Goal: Information Seeking & Learning: Learn about a topic

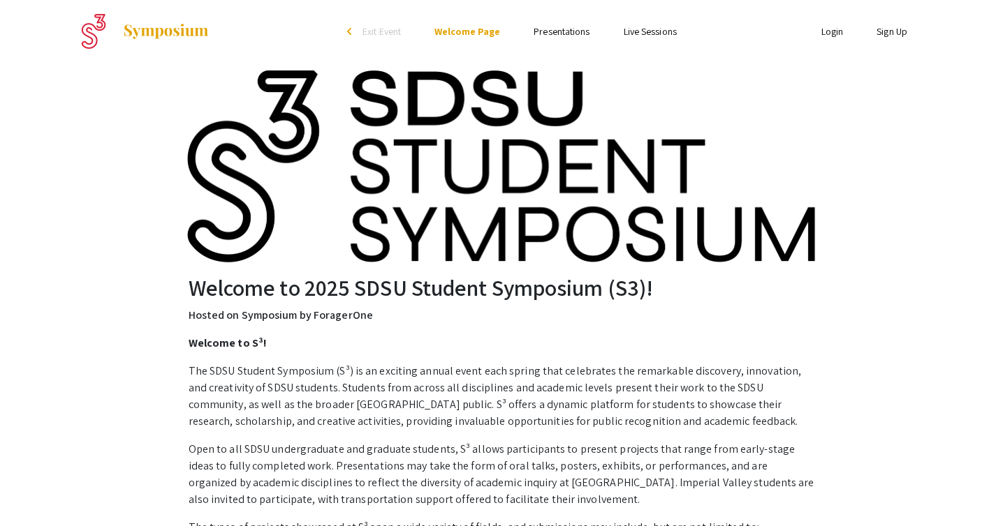
click at [559, 34] on link "Presentations" at bounding box center [561, 31] width 56 height 13
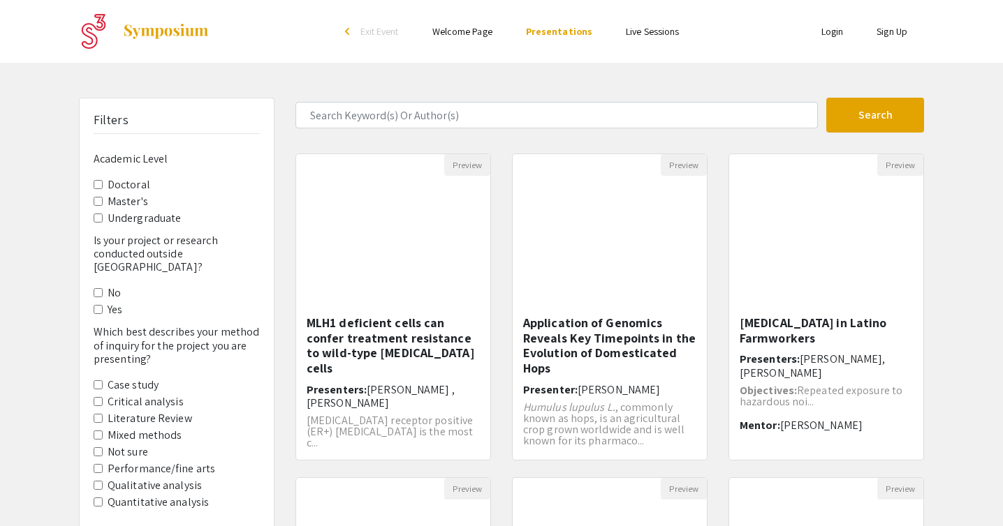
click at [97, 186] on Level-Doctoral "Doctoral" at bounding box center [98, 184] width 9 height 9
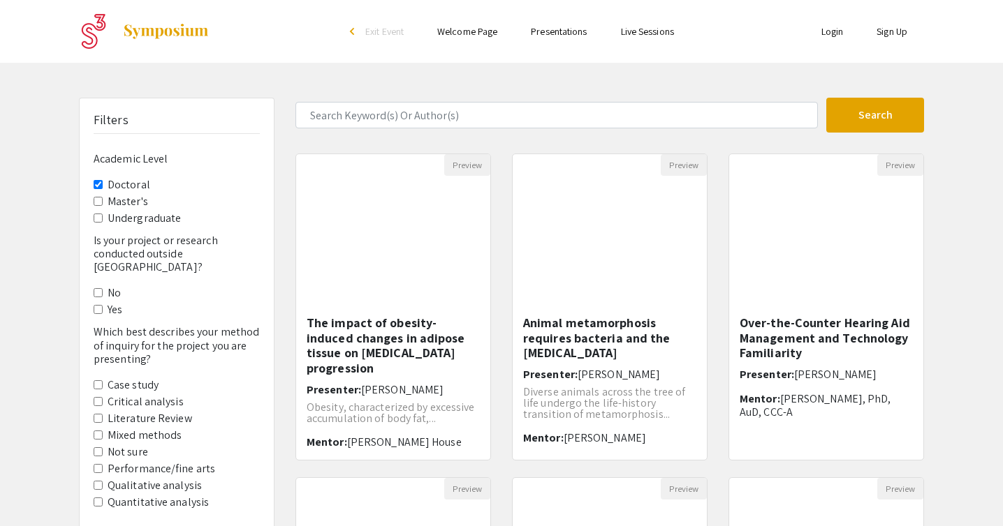
click at [96, 288] on -No "No" at bounding box center [98, 292] width 9 height 9
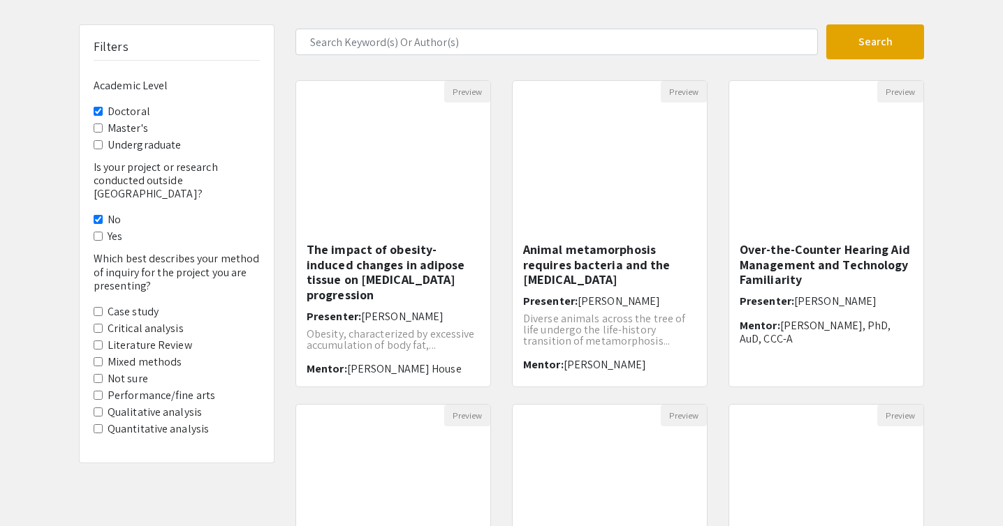
scroll to position [92, 0]
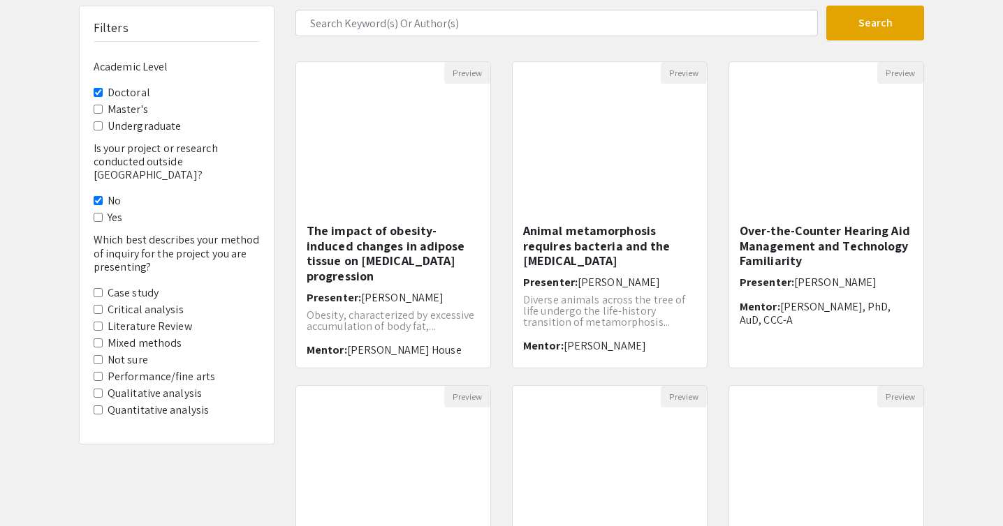
click at [97, 339] on methods "Mixed methods" at bounding box center [98, 343] width 9 height 9
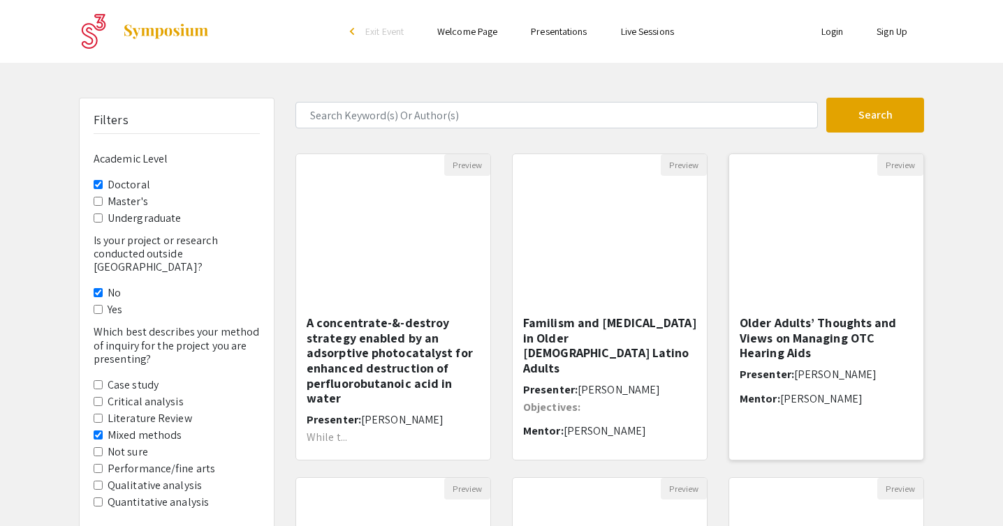
click at [818, 357] on h5 "Older Adults’ Thoughts and Views on Managing OTC Hearing Aids" at bounding box center [825, 338] width 173 height 45
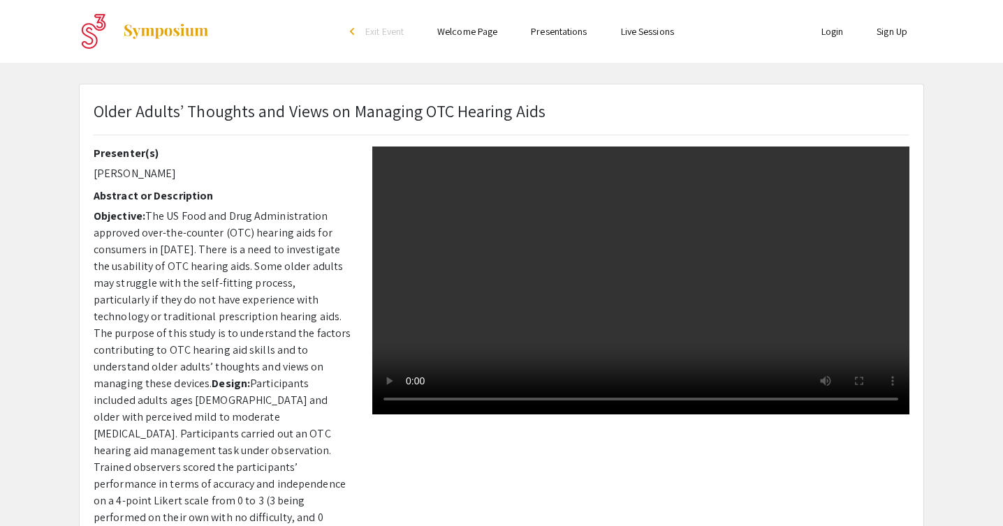
click at [838, 31] on link "Login" at bounding box center [832, 31] width 22 height 13
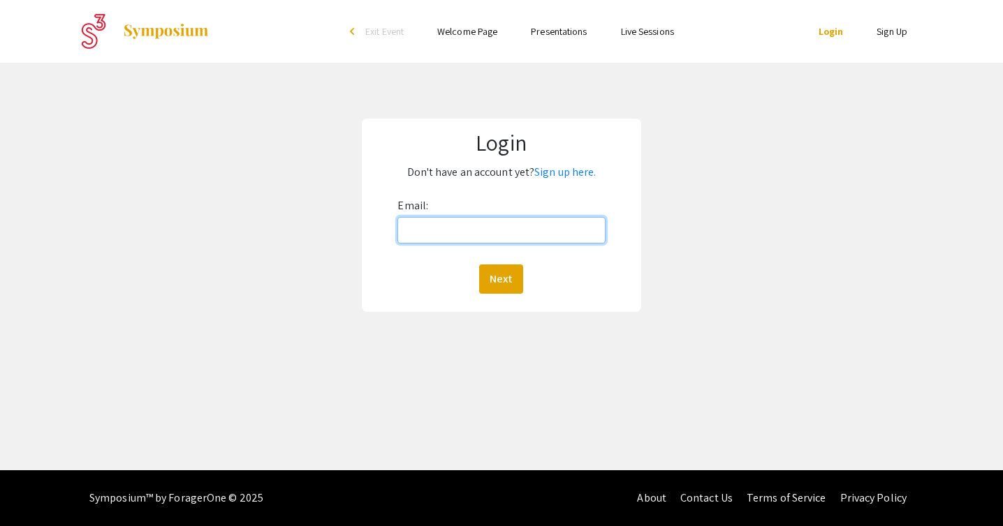
click at [499, 229] on input "Email:" at bounding box center [500, 230] width 207 height 27
click at [753, 239] on div "Login Don't have an account yet? Sign up here. Email: Next" at bounding box center [502, 215] width 1024 height 305
click at [596, 31] on li "Presentations" at bounding box center [558, 31] width 89 height 17
click at [573, 33] on link "Presentations" at bounding box center [559, 31] width 56 height 13
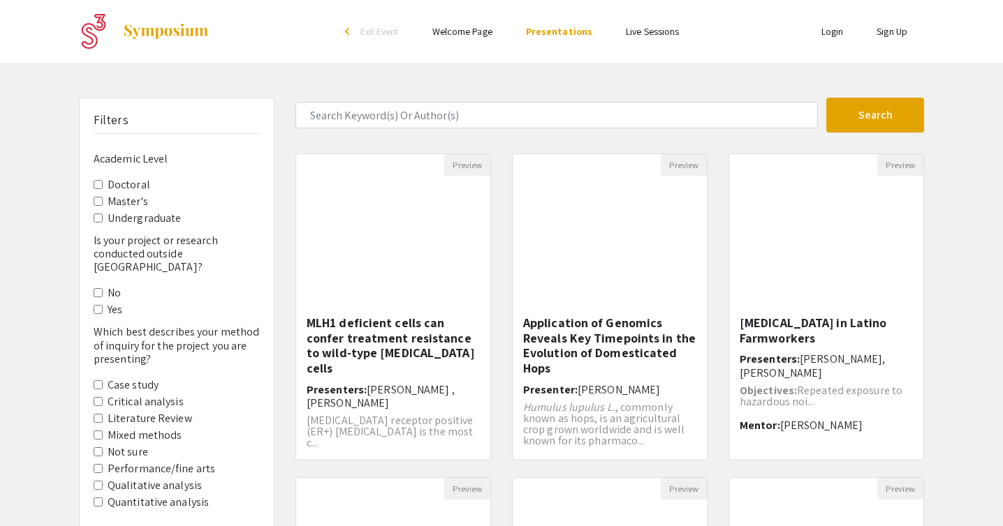
click at [637, 47] on ul "Skip navigation arrow_back_ios Exit Event Welcome Page Presentations Live Sessi…" at bounding box center [501, 31] width 279 height 63
click at [637, 36] on link "Live Sessions" at bounding box center [652, 31] width 53 height 13
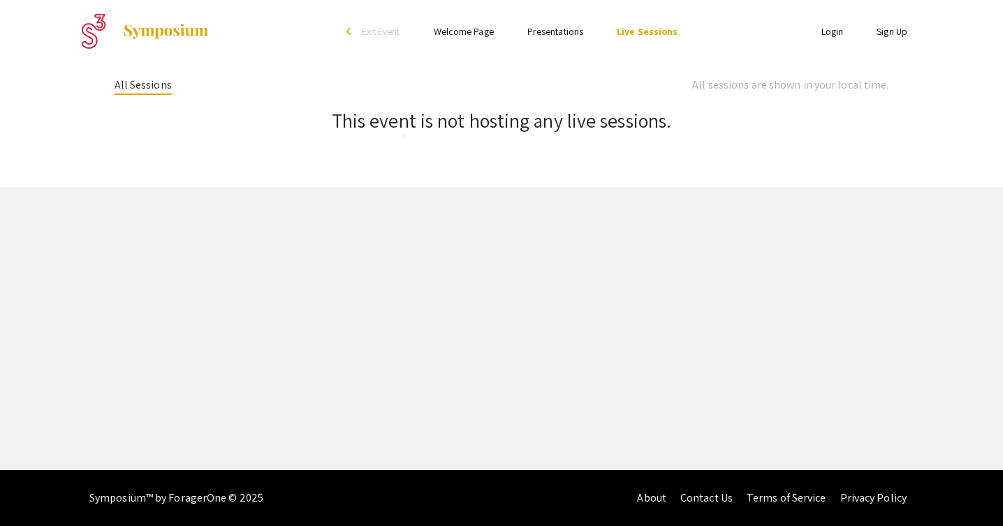
click at [451, 34] on link "Welcome Page" at bounding box center [464, 31] width 60 height 13
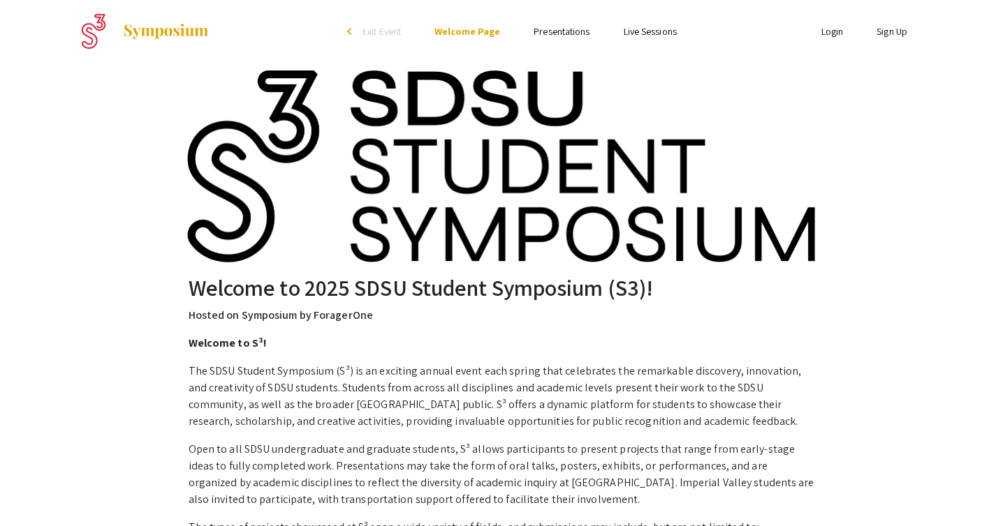
click at [251, 120] on img at bounding box center [501, 165] width 628 height 195
click at [564, 43] on ul "Skip navigation arrow_back_ios Exit Event Welcome Page Presentations Live Sessi…" at bounding box center [501, 31] width 279 height 63
click at [562, 27] on link "Presentations" at bounding box center [561, 31] width 56 height 13
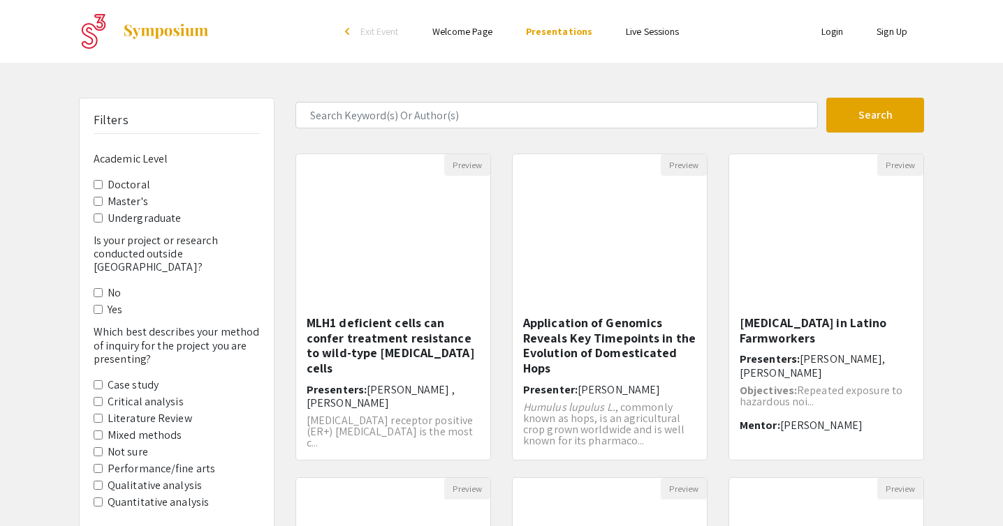
click at [101, 184] on Level-Doctoral "Doctoral" at bounding box center [98, 184] width 9 height 9
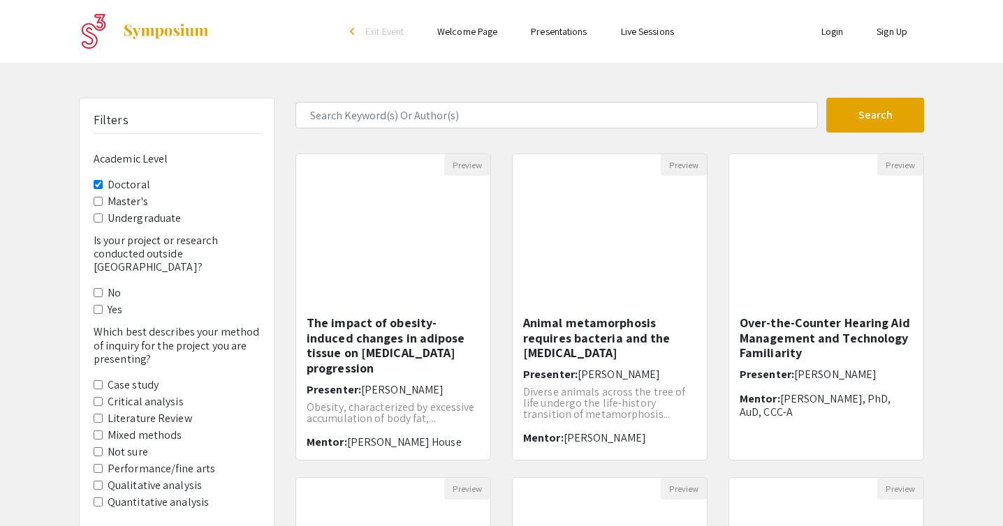
click at [94, 288] on -No "No" at bounding box center [98, 292] width 9 height 9
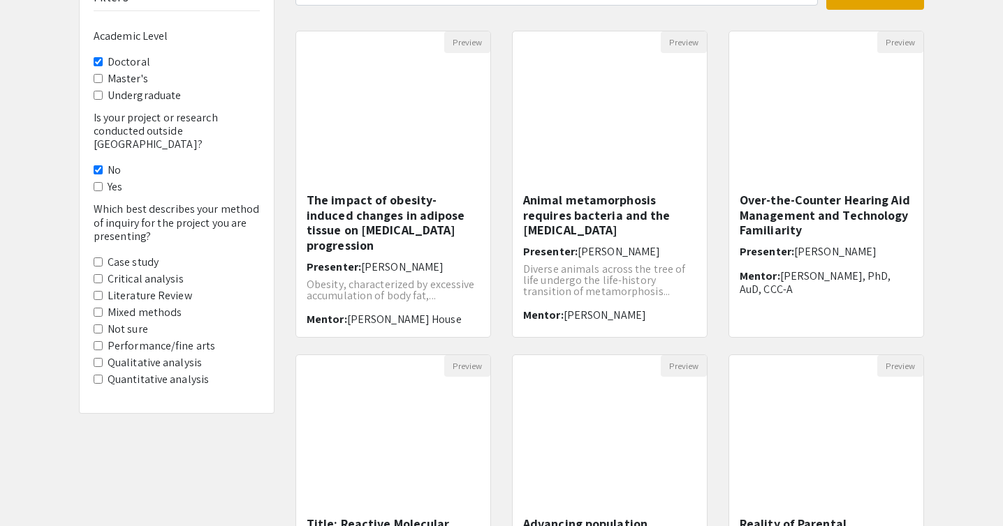
click at [99, 308] on methods "Mixed methods" at bounding box center [98, 312] width 9 height 9
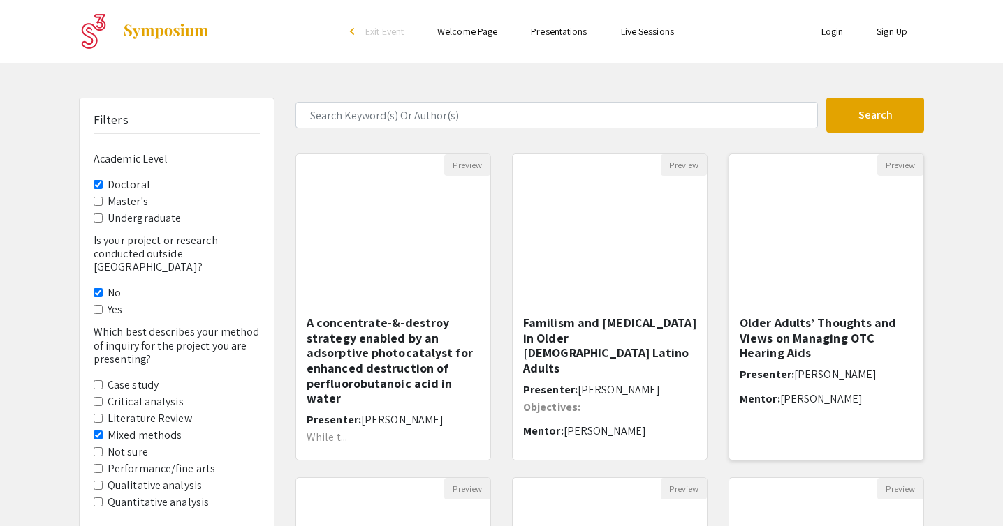
click at [789, 334] on h5 "Older Adults’ Thoughts and Views on Managing OTC Hearing Aids" at bounding box center [825, 338] width 173 height 45
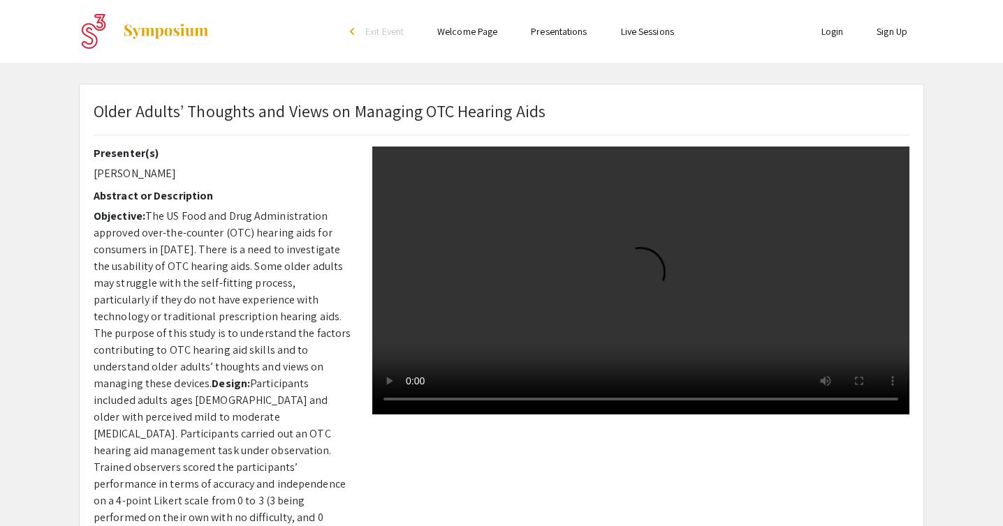
click at [867, 144] on div "Older Adults’ Thoughts and Views on Managing OTC Hearing Aids" at bounding box center [501, 122] width 836 height 48
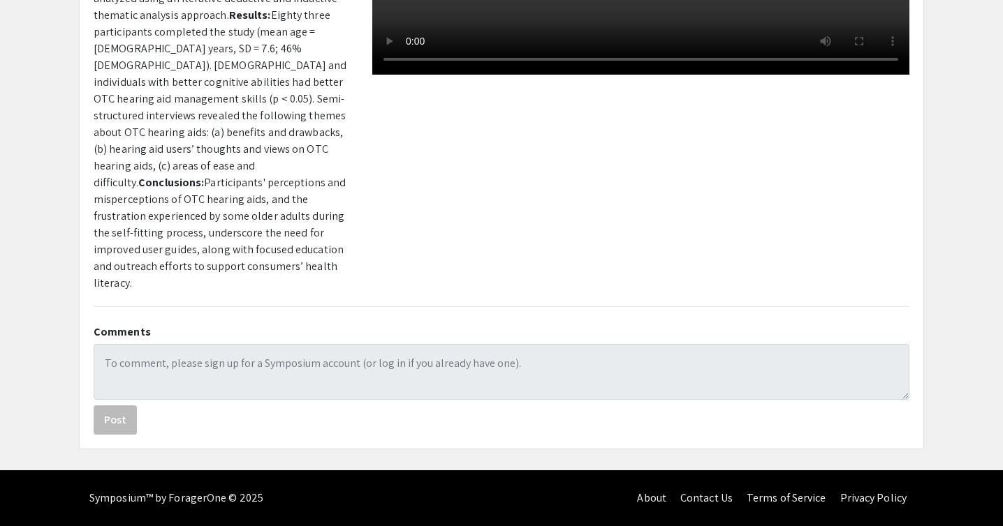
scroll to position [494, 0]
